Goal: Task Accomplishment & Management: Manage account settings

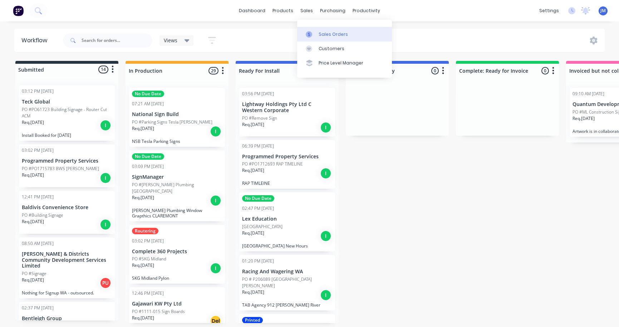
click at [334, 32] on div "Sales Orders" at bounding box center [333, 34] width 29 height 6
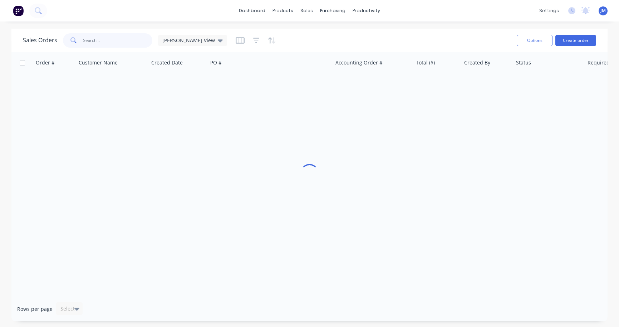
click at [129, 43] on input "text" at bounding box center [118, 40] width 70 height 14
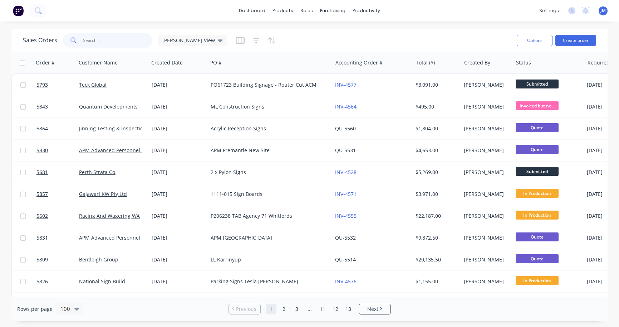
type input "o"
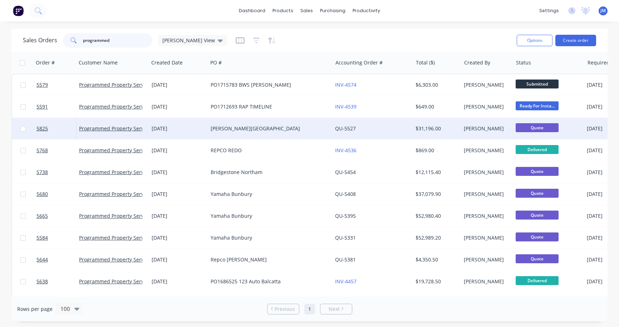
type input "programmed"
click at [209, 126] on div "[PERSON_NAME][GEOGRAPHIC_DATA]" at bounding box center [270, 128] width 124 height 21
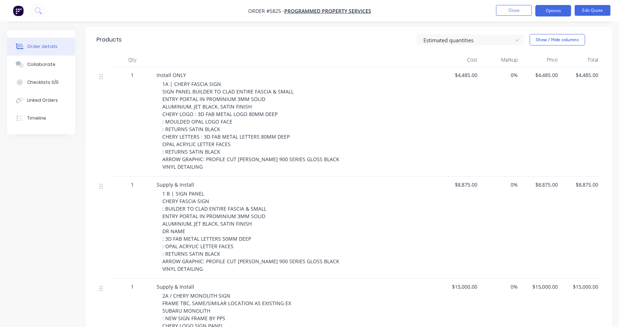
scroll to position [181, 0]
click at [585, 9] on button "Edit Quote" at bounding box center [593, 10] width 36 height 11
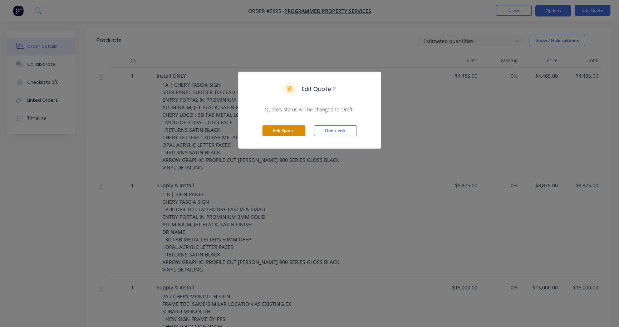
click at [294, 132] on button "Edit Quote" at bounding box center [284, 130] width 43 height 11
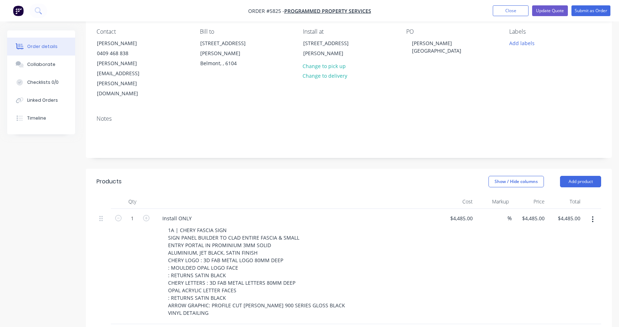
scroll to position [73, 0]
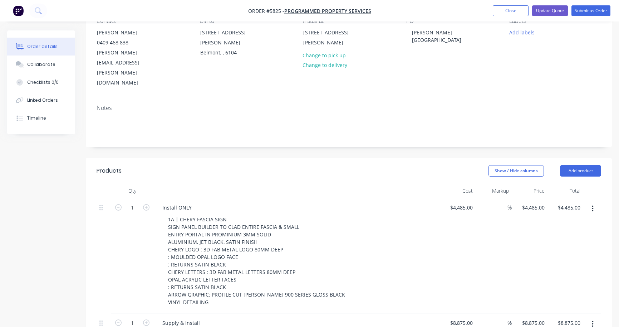
click at [595, 202] on button "button" at bounding box center [593, 208] width 17 height 13
click at [575, 236] on div "Duplicate" at bounding box center [567, 241] width 55 height 10
type input "$4,485.00"
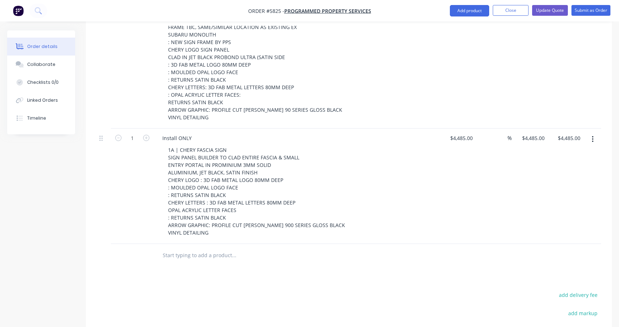
scroll to position [496, 0]
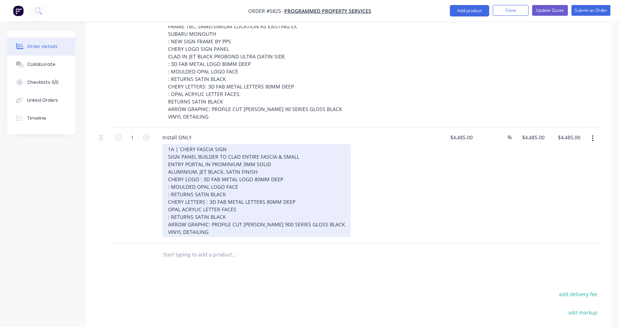
click at [173, 144] on div "1A | CHERY FASCIA SIGN SIGN PANEL BUILDER TO CLAD ENTIRE FASCIA & SMALL ENTRY P…" at bounding box center [256, 190] width 189 height 93
drag, startPoint x: 173, startPoint y: 121, endPoint x: 156, endPoint y: 121, distance: 16.8
click at [156, 128] on div "Install ONLY 1A | CHERY FASCIA SIGN SIGN PANEL BUILDER TO CLAD ENTIRE FASCIA & …" at bounding box center [297, 185] width 286 height 115
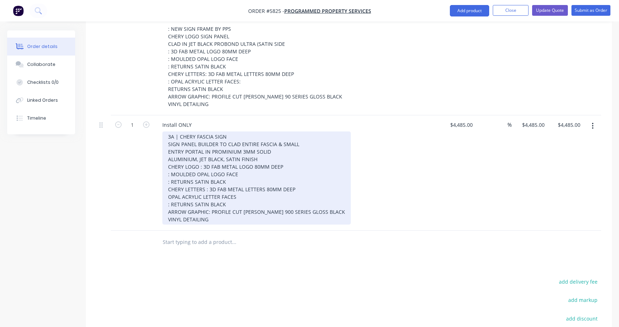
scroll to position [514, 0]
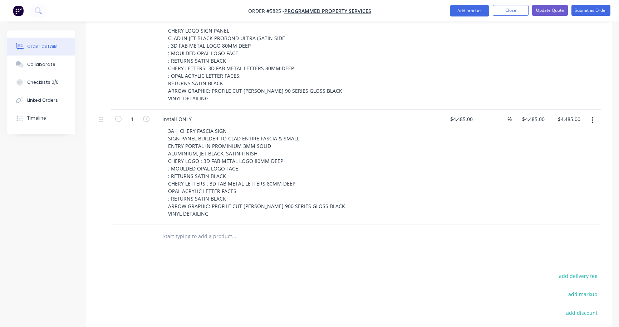
click at [593, 117] on icon "button" at bounding box center [592, 120] width 1 height 6
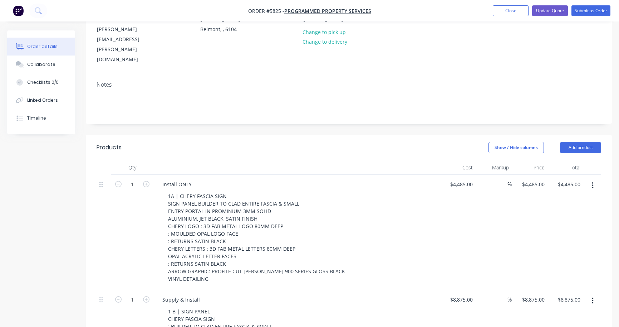
scroll to position [97, 0]
drag, startPoint x: 201, startPoint y: 269, endPoint x: 138, endPoint y: 270, distance: 63.7
copy div "Supply & Install"
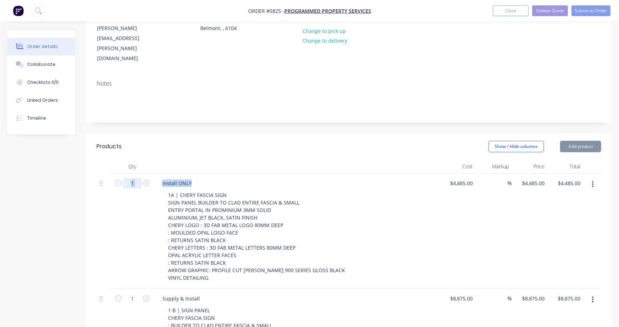
drag, startPoint x: 193, startPoint y: 150, endPoint x: 135, endPoint y: 150, distance: 58.7
click at [135, 173] on div "1 Install ONLY 1A | CHERY FASCIA SIGN SIGN PANEL BUILDER TO CLAD ENTIRE FASCIA …" at bounding box center [349, 230] width 505 height 115
click at [179, 178] on div "Install ONLY" at bounding box center [177, 183] width 41 height 10
drag, startPoint x: 194, startPoint y: 152, endPoint x: 143, endPoint y: 153, distance: 51.2
click at [143, 173] on div "1 Install ONLY 1A | CHERY FASCIA SIGN SIGN PANEL BUILDER TO CLAD ENTIRE FASCIA …" at bounding box center [349, 230] width 505 height 115
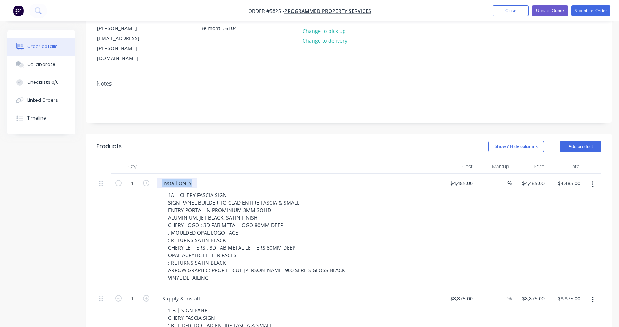
paste div
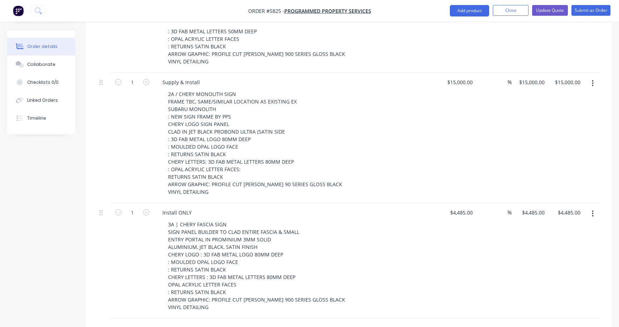
scroll to position [421, 0]
drag, startPoint x: 192, startPoint y: 184, endPoint x: 145, endPoint y: 185, distance: 47.9
click at [144, 202] on div "1 Install ONLY 3A | CHERY FASCIA SIGN SIGN PANEL BUILDER TO CLAD ENTIRE FASCIA …" at bounding box center [349, 259] width 505 height 115
paste div
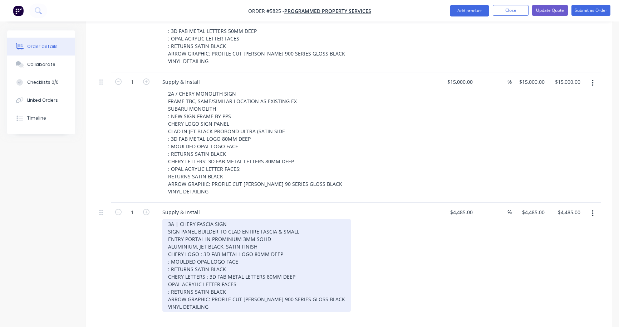
click at [223, 278] on div "3A | CHERY FASCIA SIGN SIGN PANEL BUILDER TO CLAD ENTIRE FASCIA & SMALL ENTRY P…" at bounding box center [256, 265] width 189 height 93
drag, startPoint x: 246, startPoint y: 292, endPoint x: 147, endPoint y: 292, distance: 99.8
click at [147, 292] on div "1 Supply & Install 3A | CHERY FASCIA SIGN SIGN PANEL BUILDER TO CLAD ENTIRE FAS…" at bounding box center [349, 267] width 505 height 130
copy div "LETTERS SUPPLIED BY DEALER"
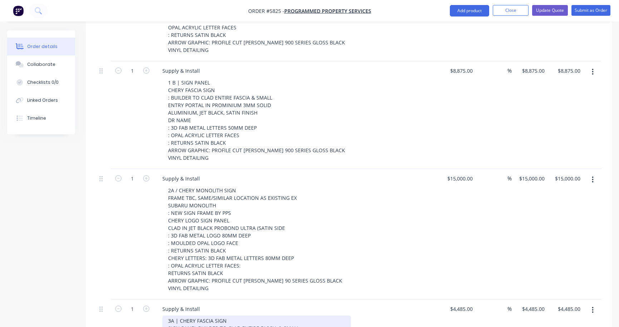
scroll to position [320, 0]
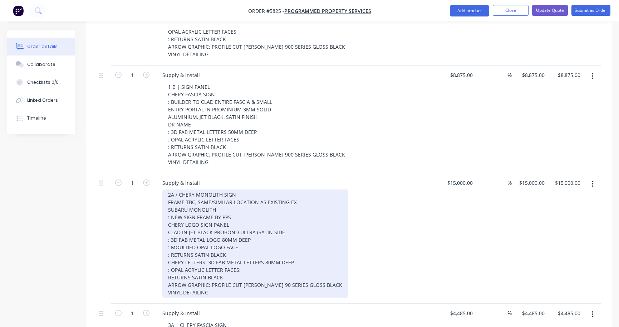
click at [226, 262] on div "2A / CHERY MONOLITH SIGN FRAME TBC, SAME/SIMILAR LOCATION AS EXISTING EX SUBARU…" at bounding box center [255, 243] width 186 height 108
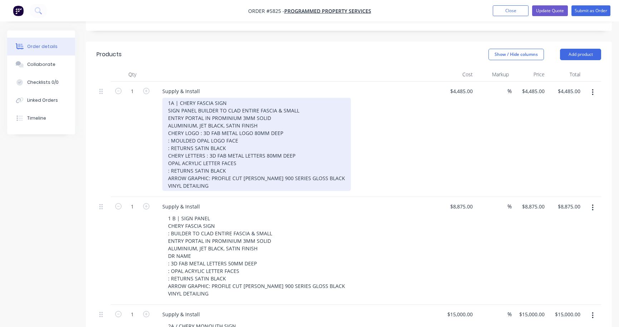
scroll to position [189, 0]
click at [216, 157] on div "1A | CHERY FASCIA SIGN SIGN PANEL BUILDER TO CLAD ENTIRE FASCIA & SMALL ENTRY P…" at bounding box center [256, 144] width 189 height 93
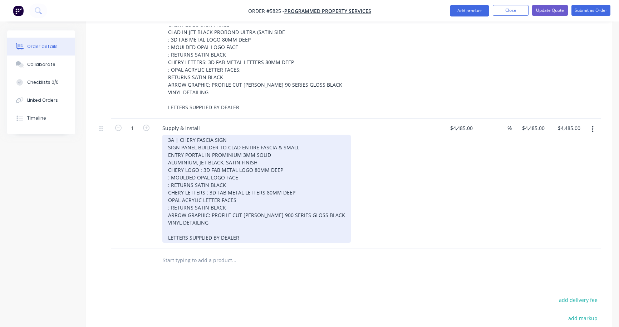
scroll to position [537, 0]
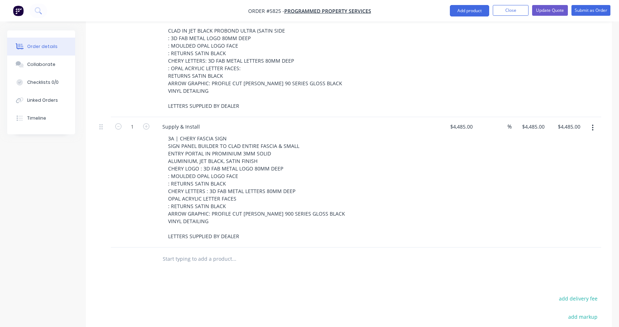
click at [592, 124] on icon "button" at bounding box center [593, 128] width 2 height 8
click at [576, 156] on div "Duplicate" at bounding box center [567, 161] width 55 height 10
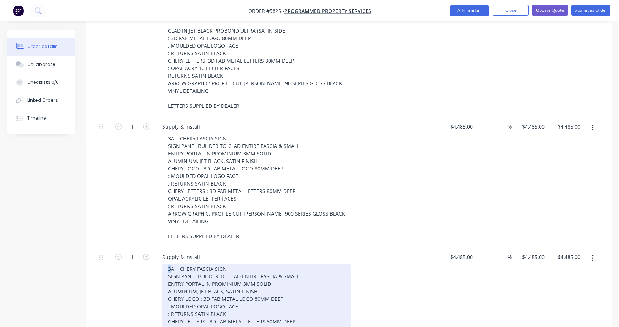
click at [168, 263] on div "3A | CHERY FASCIA SIGN SIGN PANEL BUILDER TO CLAD ENTIRE FASCIA & SMALL ENTRY P…" at bounding box center [256, 317] width 189 height 108
click at [167, 263] on div "4A | CHERY FASCIA SIGN SIGN PANEL BUILDER TO CLAD ENTIRE FASCIA & SMALL ENTRY P…" at bounding box center [256, 317] width 189 height 108
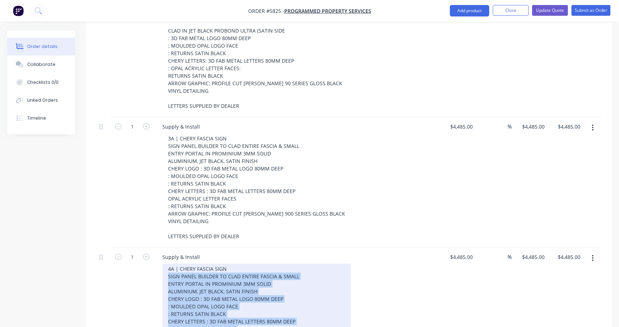
click at [306, 325] on div "4A | CHERY FASCIA SIGN SIGN PANEL BUILDER TO CLAD ENTIRE FASCIA & SMALL ENTRY P…" at bounding box center [256, 317] width 189 height 108
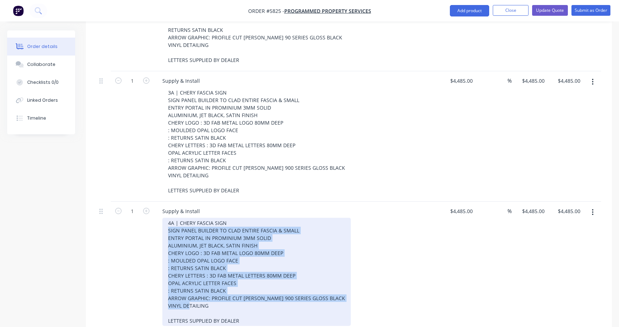
scroll to position [583, 0]
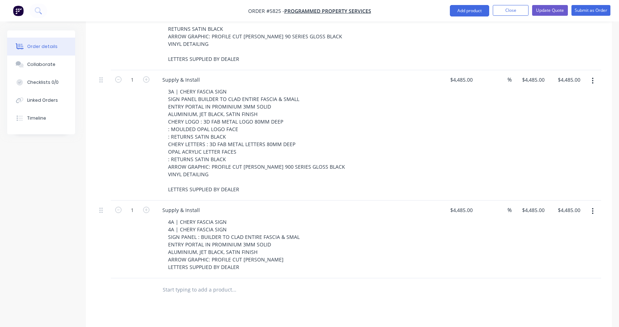
click at [592, 77] on icon "button" at bounding box center [593, 81] width 2 height 8
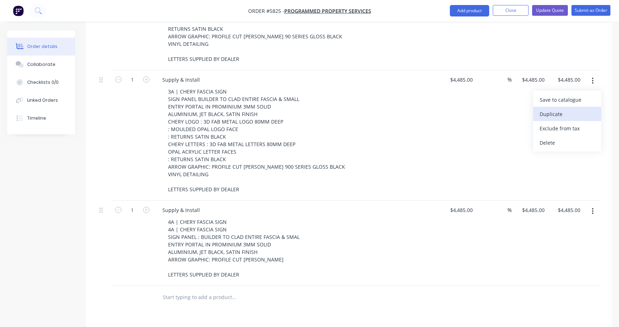
click at [580, 109] on div "Duplicate" at bounding box center [567, 114] width 55 height 10
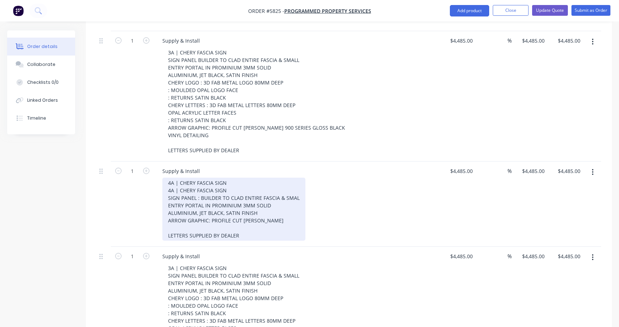
scroll to position [623, 0]
drag, startPoint x: 234, startPoint y: 152, endPoint x: 163, endPoint y: 153, distance: 70.1
click at [163, 177] on div "4A | CHERY FASCIA SIGN 4A | CHERY FASCIA SIGN SIGN PANEL : BUILDER TO CLAD ENTI…" at bounding box center [233, 208] width 143 height 63
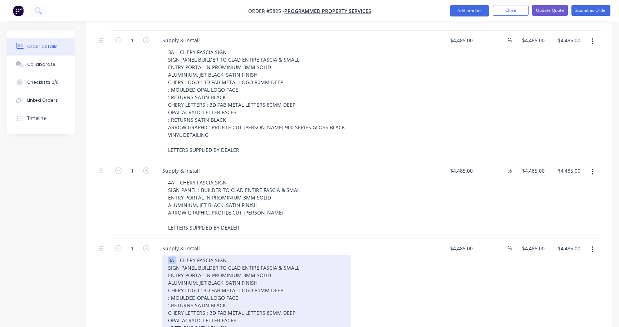
drag, startPoint x: 175, startPoint y: 229, endPoint x: 150, endPoint y: 230, distance: 25.0
click at [150, 239] on div "1 Supply & Install 3A | CHERY FASCIA SIGN SIGN PANEL BUILDER TO CLAD ENTIRE FAS…" at bounding box center [349, 304] width 505 height 130
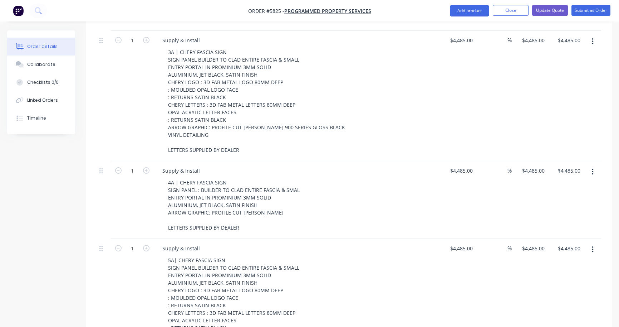
click at [408, 260] on div "5A | CHERY FASCIA SIGN SIGN PANEL BUILDER TO CLAD ENTIRE FASCIA & SMALL ENTRY P…" at bounding box center [299, 309] width 275 height 108
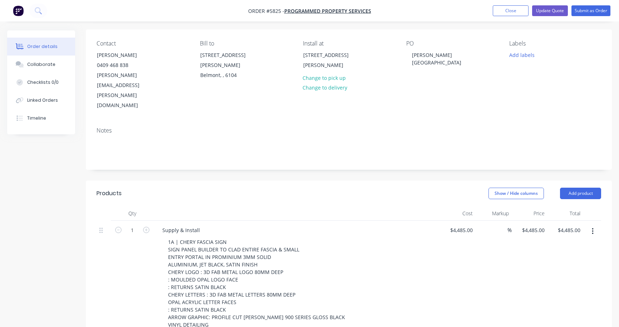
scroll to position [51, 0]
click at [465, 224] on input "4485" at bounding box center [463, 229] width 26 height 10
type input "$3,875.00"
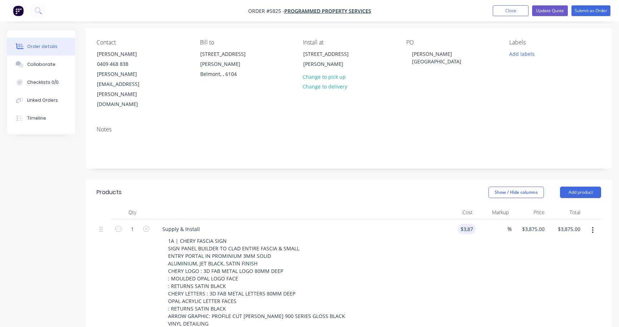
click at [438, 236] on div "Supply & Install 1A | CHERY FASCIA SIGN SIGN PANEL BUILDER TO CLAD ENTIRE FASCI…" at bounding box center [297, 284] width 286 height 130
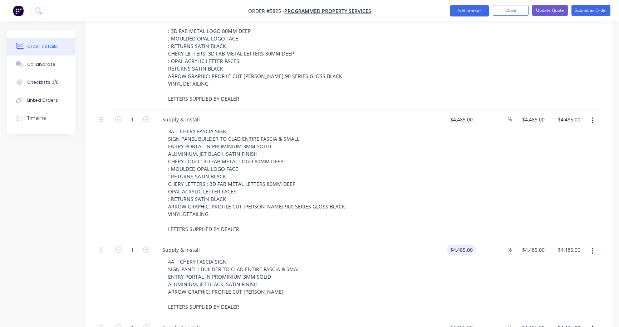
scroll to position [543, 0]
click at [461, 114] on div "4485 $4,485.00" at bounding box center [463, 119] width 26 height 10
type input "$3,120.00"
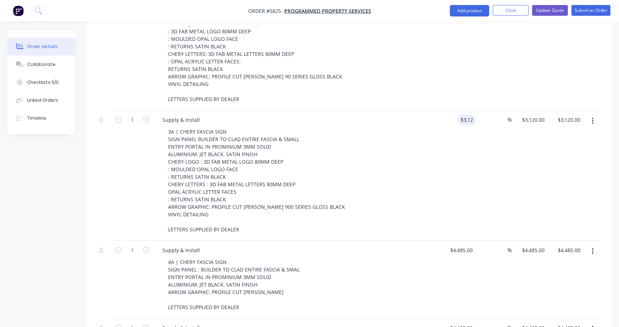
click at [450, 117] on div "$3,120.00 3120" at bounding box center [458, 175] width 36 height 130
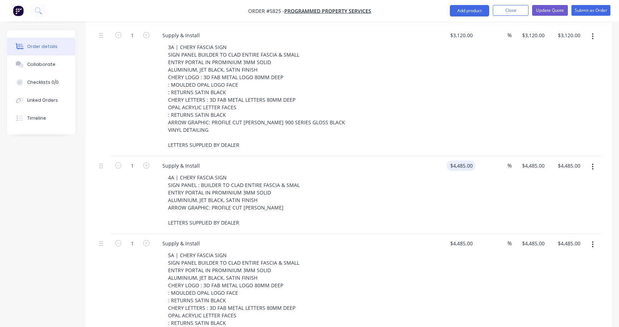
scroll to position [630, 0]
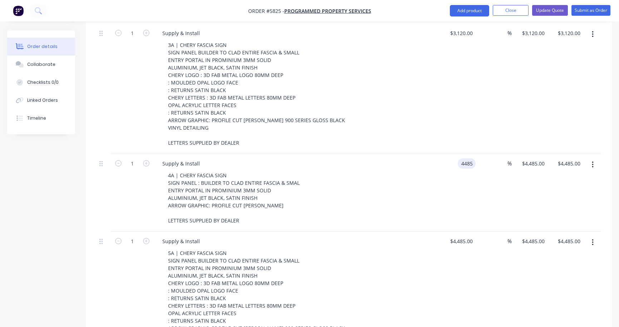
click at [464, 158] on input "4485" at bounding box center [468, 163] width 15 height 10
type input "$2,160.00"
type input "4485"
type input "$2,160.00"
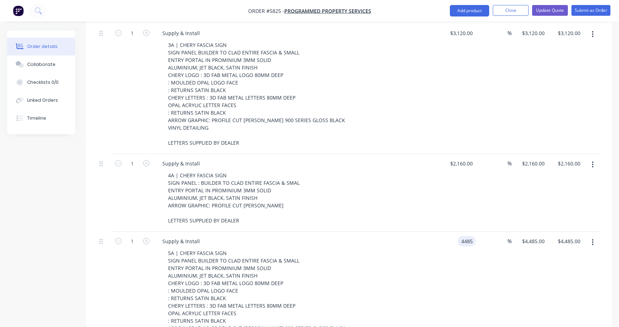
click at [463, 236] on input "4485" at bounding box center [468, 241] width 15 height 10
type input "$2,880.00"
click at [453, 245] on div "$2,880.00 2880" at bounding box center [458, 296] width 36 height 130
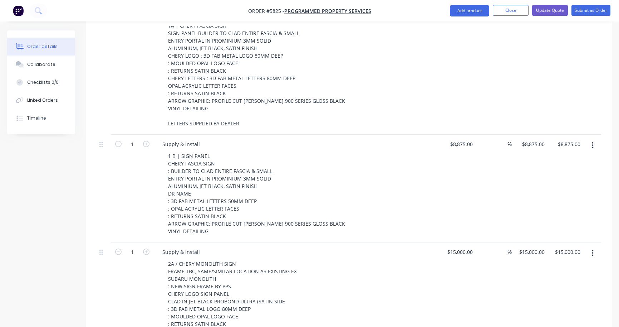
scroll to position [267, 0]
click at [459, 138] on div "8875 $8,875.00" at bounding box center [461, 143] width 29 height 10
type input "$8,475.00"
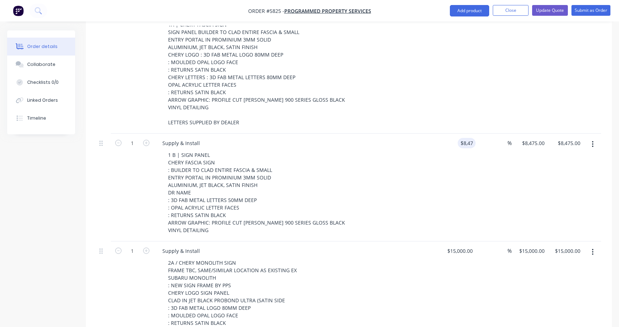
click at [422, 158] on div "1 B | SIGN PANEL CHERY FASCIA SIGN : BUILDER TO CLAD ENTIRE FASCIA & SMALL ENTR…" at bounding box center [299, 192] width 275 height 85
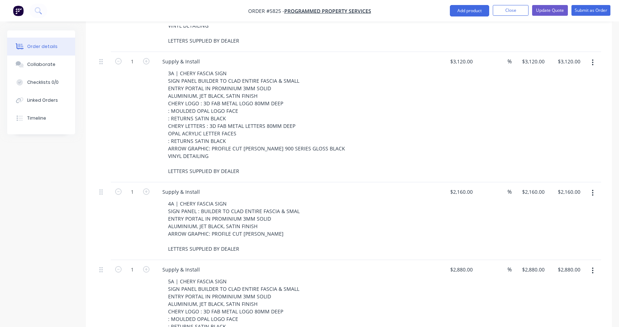
scroll to position [602, 0]
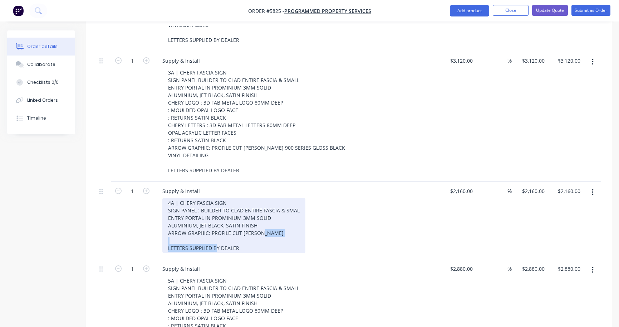
drag, startPoint x: 258, startPoint y: 218, endPoint x: 149, endPoint y: 217, distance: 108.8
click at [149, 217] on div "1 Supply & Install 4A | CHERY FASCIA SIGN SIGN PANEL : BUILDER TO CLAD ENTIRE F…" at bounding box center [349, 220] width 505 height 78
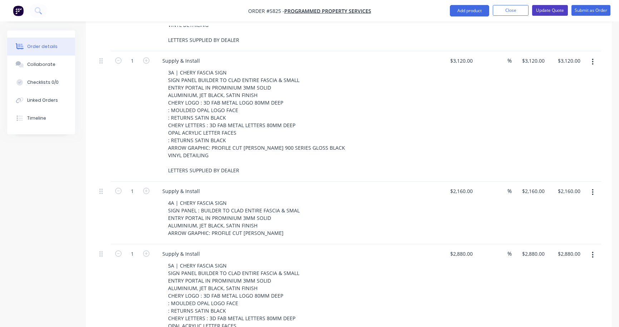
click at [559, 8] on button "Update Quote" at bounding box center [550, 10] width 36 height 11
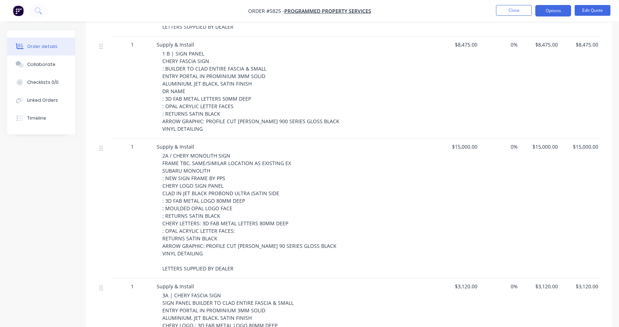
scroll to position [160, 0]
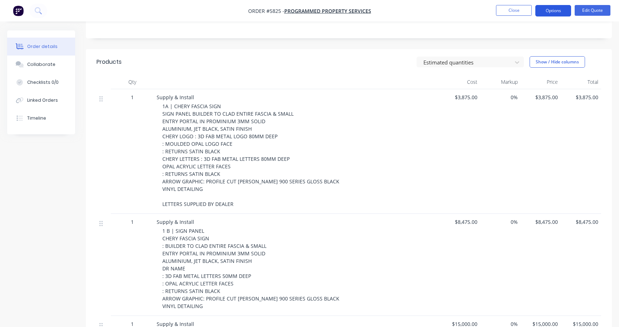
click at [550, 12] on button "Options" at bounding box center [553, 10] width 36 height 11
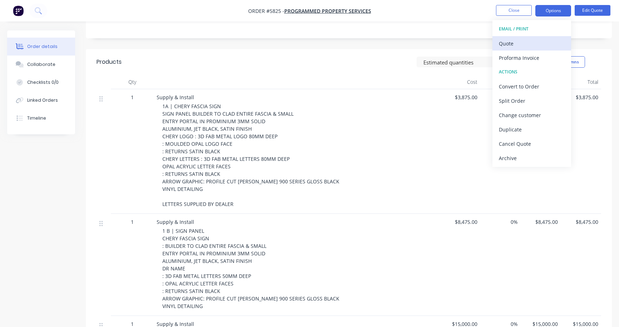
click at [544, 45] on div "Quote" at bounding box center [532, 43] width 66 height 10
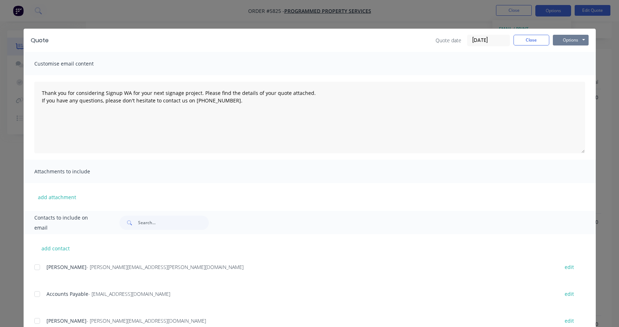
click at [567, 41] on button "Options" at bounding box center [571, 40] width 36 height 11
click at [569, 59] on button "Print" at bounding box center [576, 65] width 46 height 12
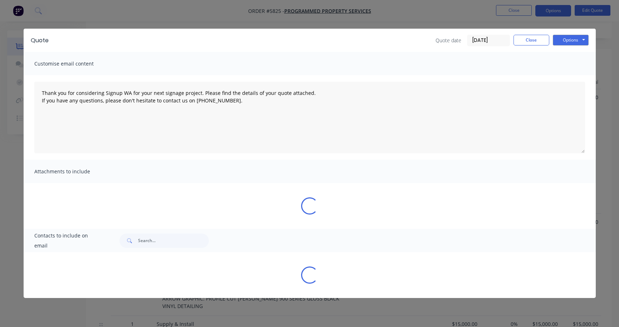
type textarea "Thank you for considering Signup WA for your next signage project. Please find …"
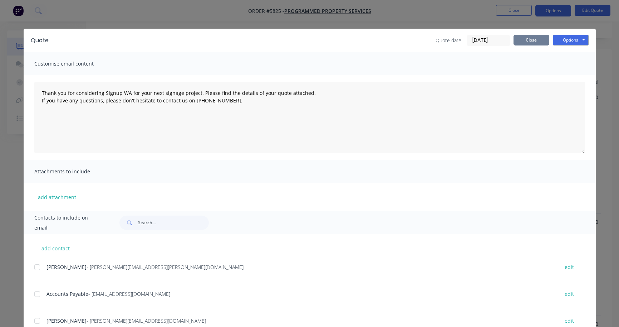
click at [532, 40] on button "Close" at bounding box center [532, 40] width 36 height 11
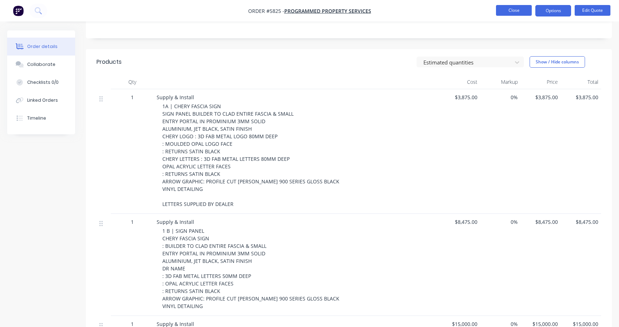
click at [521, 13] on button "Close" at bounding box center [514, 10] width 36 height 11
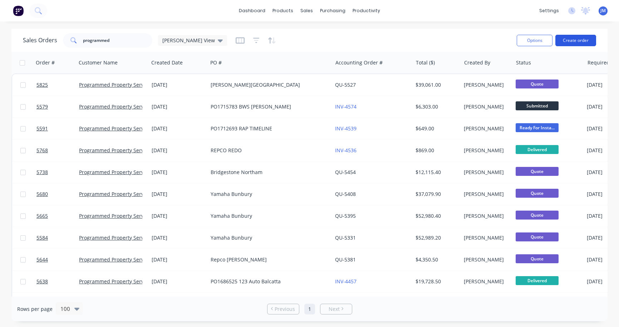
click at [569, 42] on button "Create order" at bounding box center [576, 40] width 41 height 11
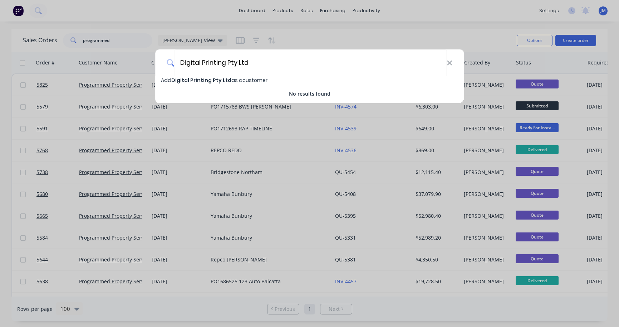
type input "Digital Printing Pty Ltd"
click at [221, 81] on span "Digital Printing Pty Ltd" at bounding box center [201, 80] width 60 height 7
select select "AU"
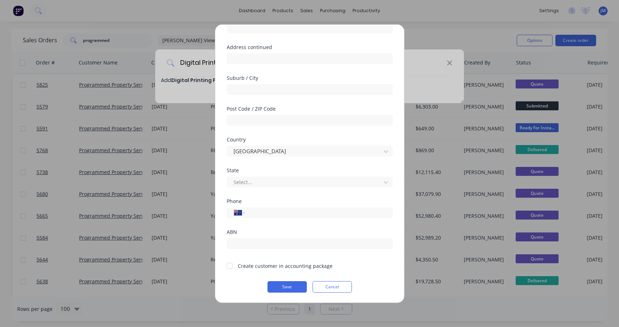
scroll to position [72, 0]
click at [229, 266] on div at bounding box center [229, 265] width 14 height 14
click at [298, 285] on button "Save" at bounding box center [287, 285] width 39 height 11
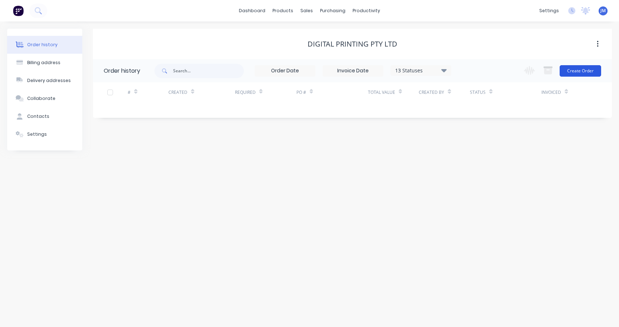
click at [578, 71] on button "Create Order" at bounding box center [580, 70] width 41 height 11
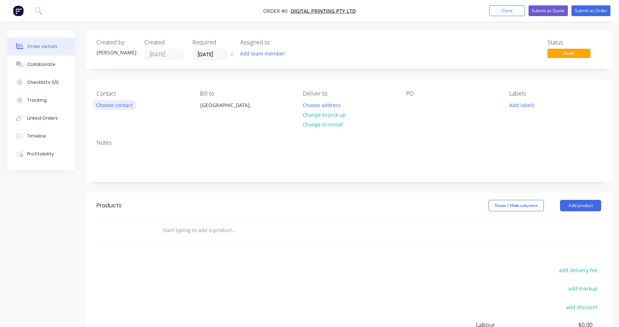
click at [121, 105] on button "Choose contact" at bounding box center [115, 105] width 44 height 10
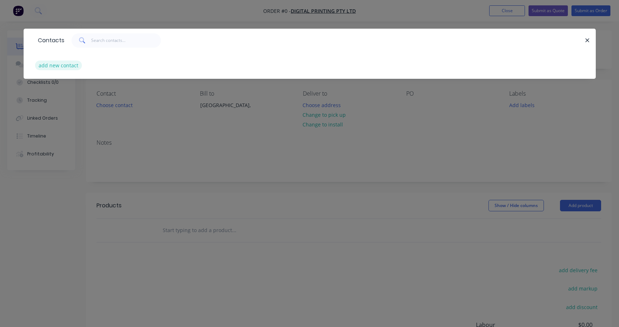
click at [69, 63] on button "add new contact" at bounding box center [58, 65] width 47 height 10
select select "AU"
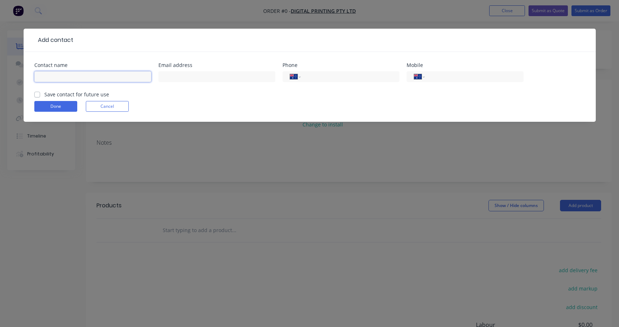
click at [62, 75] on input "text" at bounding box center [92, 76] width 117 height 11
paste input "[PERSON_NAME]"
click at [39, 77] on input "[PERSON_NAME]" at bounding box center [92, 76] width 117 height 11
type input "[PERSON_NAME] Cream"
click at [44, 94] on label "Save contact for future use" at bounding box center [76, 95] width 65 height 8
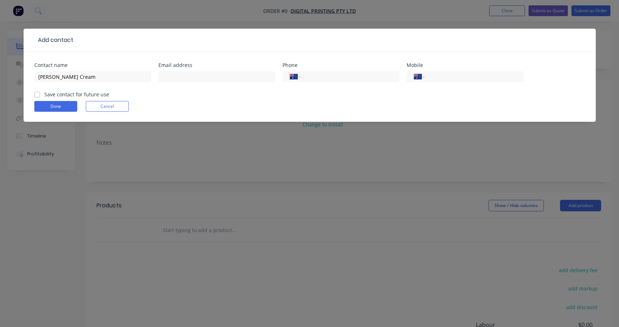
click at [36, 94] on input "Save contact for future use" at bounding box center [37, 94] width 6 height 7
checkbox input "true"
click at [442, 74] on input "tel" at bounding box center [473, 77] width 86 height 8
paste input "417939892"
click at [326, 75] on input "tel" at bounding box center [349, 77] width 86 height 8
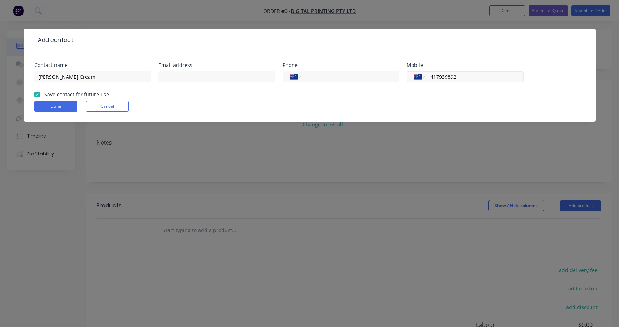
click at [430, 77] on input "417939892" at bounding box center [473, 77] width 86 height 8
type input "0417 939 892"
click at [194, 77] on input "text" at bounding box center [216, 76] width 117 height 11
paste input "[EMAIL_ADDRESS][DOMAIN_NAME]"
type input "[EMAIL_ADDRESS][DOMAIN_NAME]"
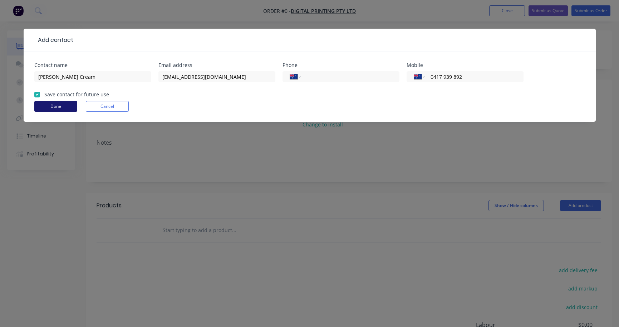
click at [54, 109] on button "Done" at bounding box center [55, 106] width 43 height 11
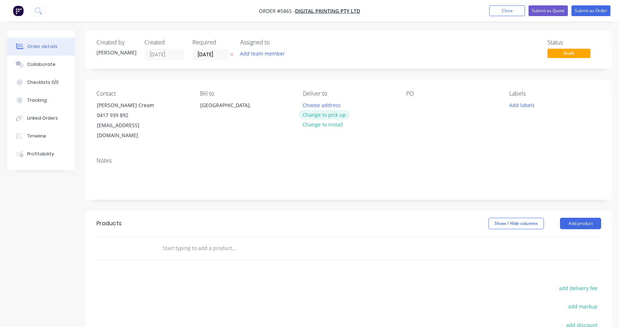
click at [329, 116] on button "Change to pick up" at bounding box center [324, 115] width 51 height 10
click at [410, 107] on div at bounding box center [411, 105] width 11 height 10
paste div
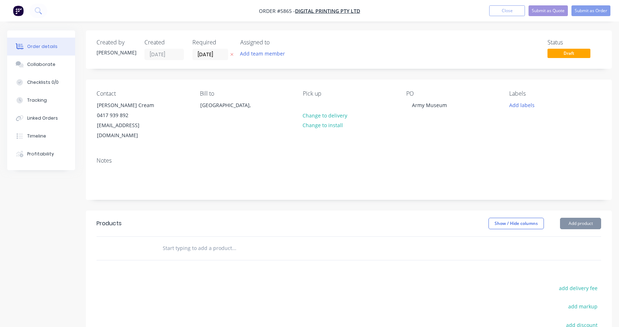
click at [198, 241] on input "text" at bounding box center [233, 248] width 143 height 14
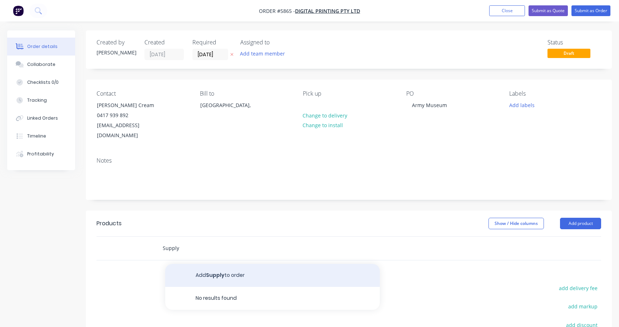
type input "Supply"
click at [215, 264] on button "Add Supply to order" at bounding box center [272, 275] width 215 height 23
